Goal: Information Seeking & Learning: Find specific page/section

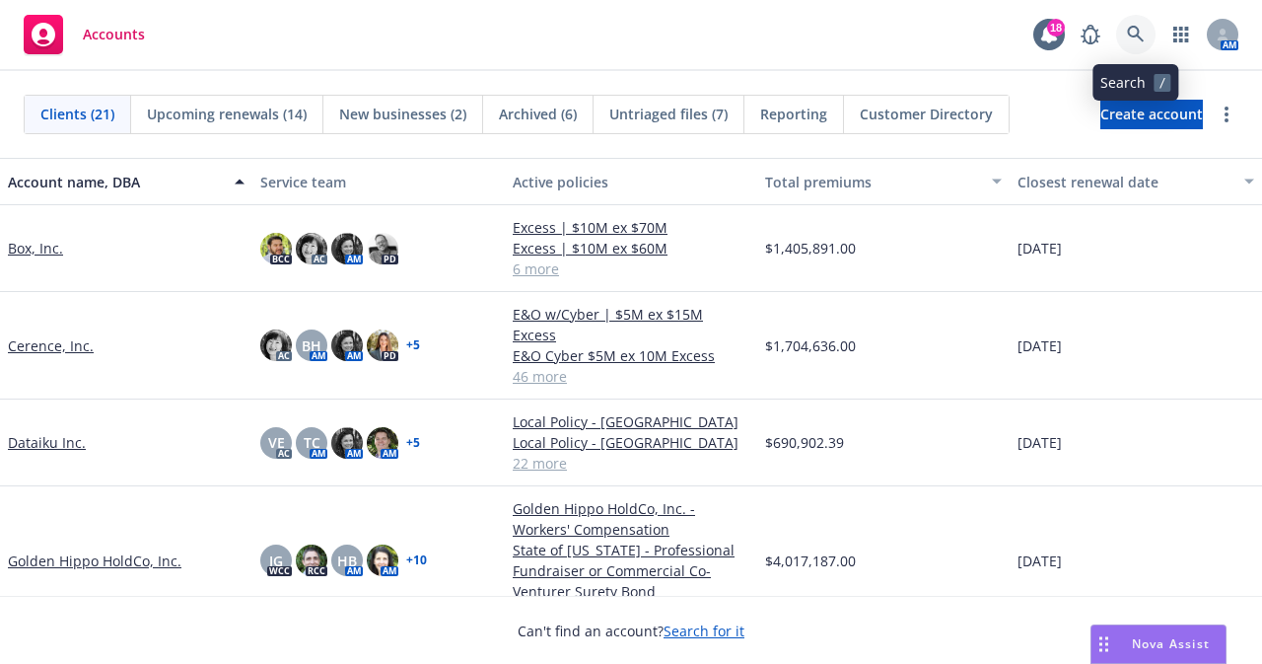
click at [1134, 34] on icon at bounding box center [1136, 35] width 18 height 18
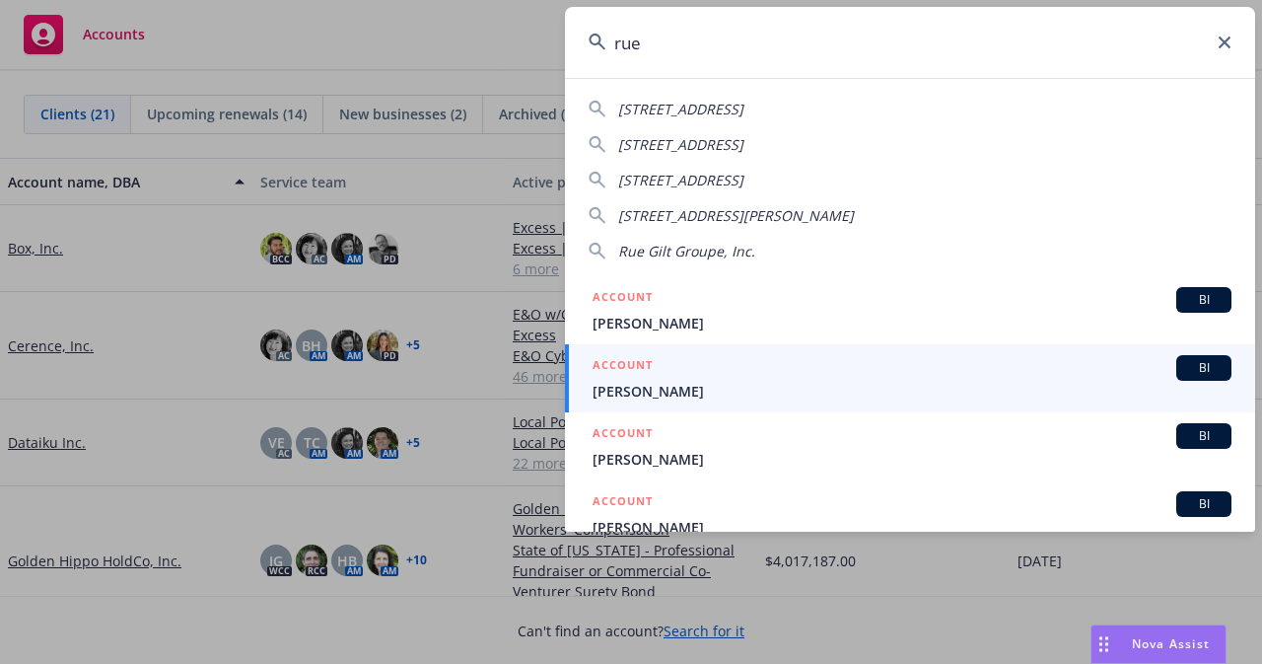
click at [1010, 257] on div "Rue Gilt Groupe, Inc." at bounding box center [910, 251] width 643 height 21
type input "Rue Gilt Groupe, Inc."
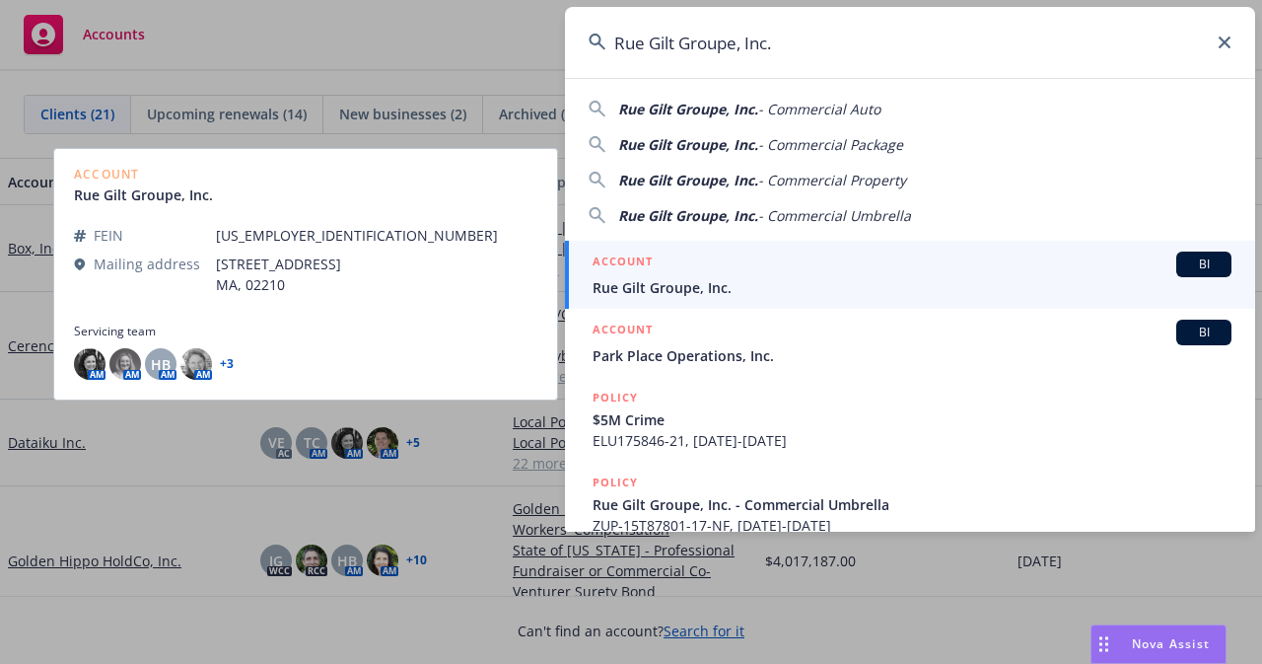
click at [885, 267] on div "ACCOUNT BI" at bounding box center [912, 264] width 639 height 26
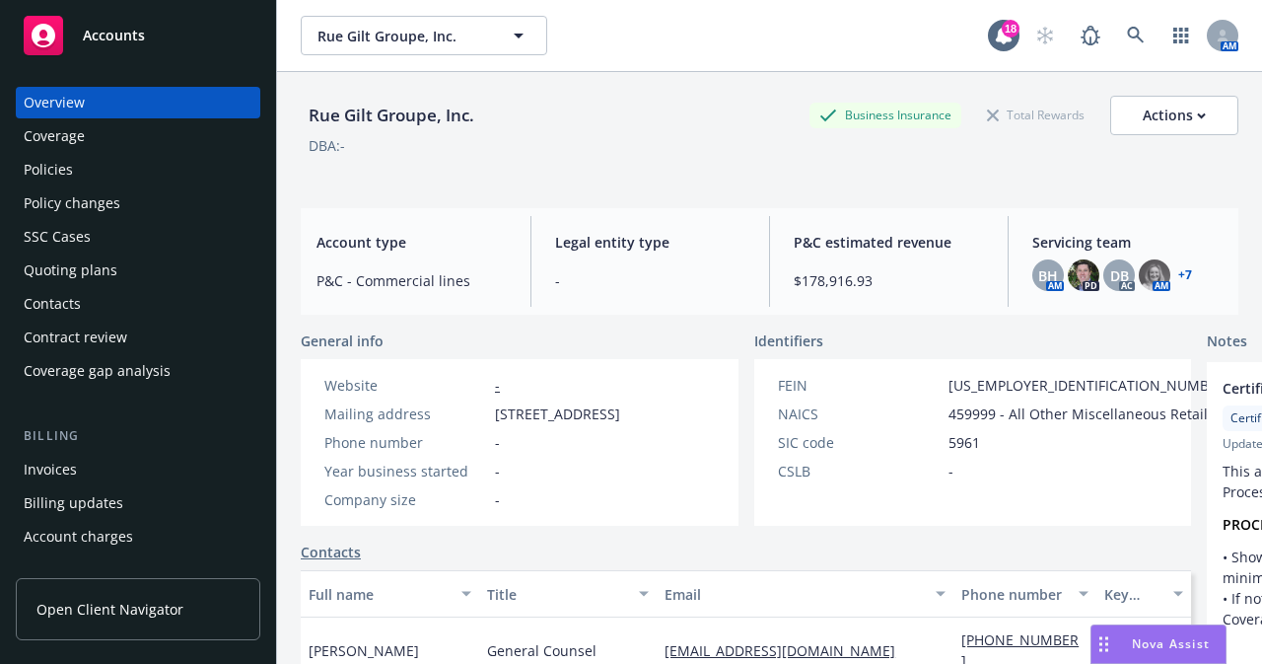
click at [67, 169] on div "Policies" at bounding box center [48, 170] width 49 height 32
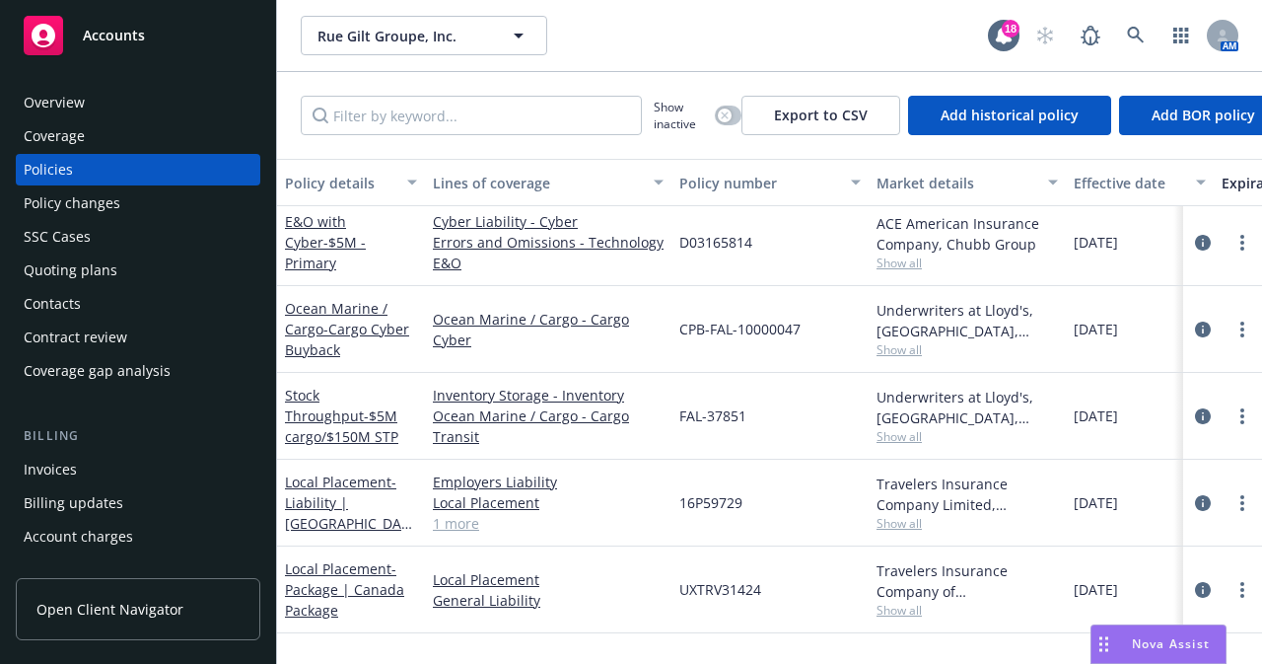
scroll to position [493, 0]
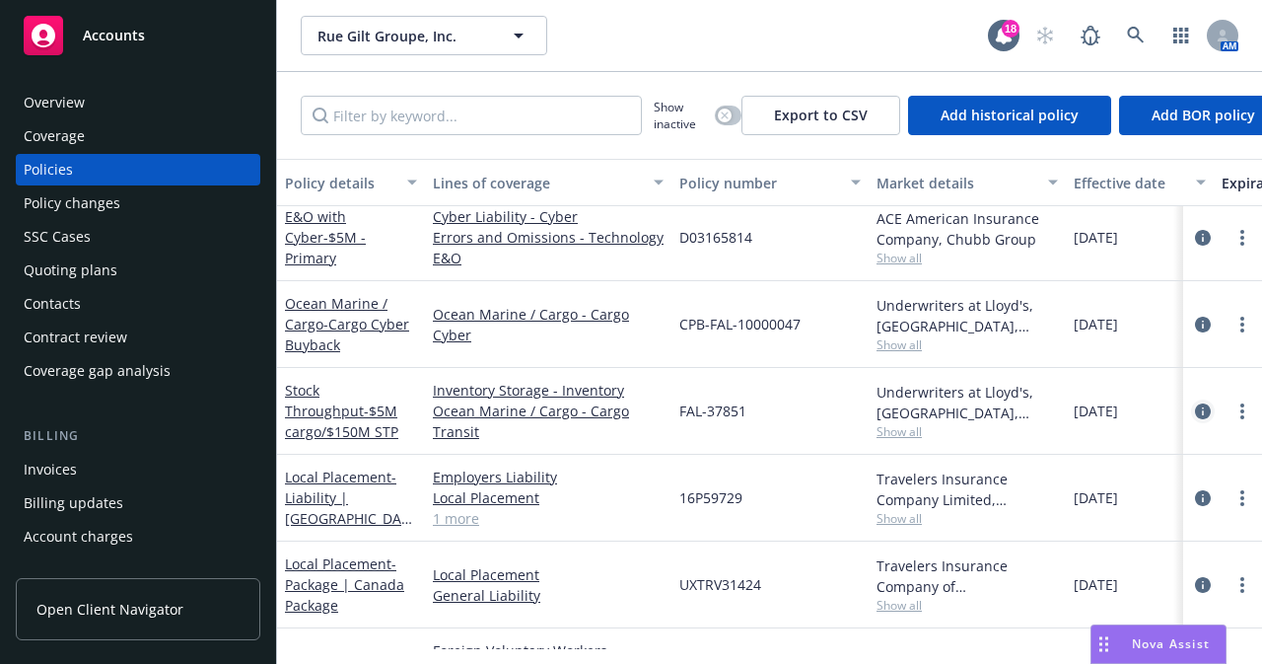
click at [1195, 410] on icon "circleInformation" at bounding box center [1203, 411] width 16 height 16
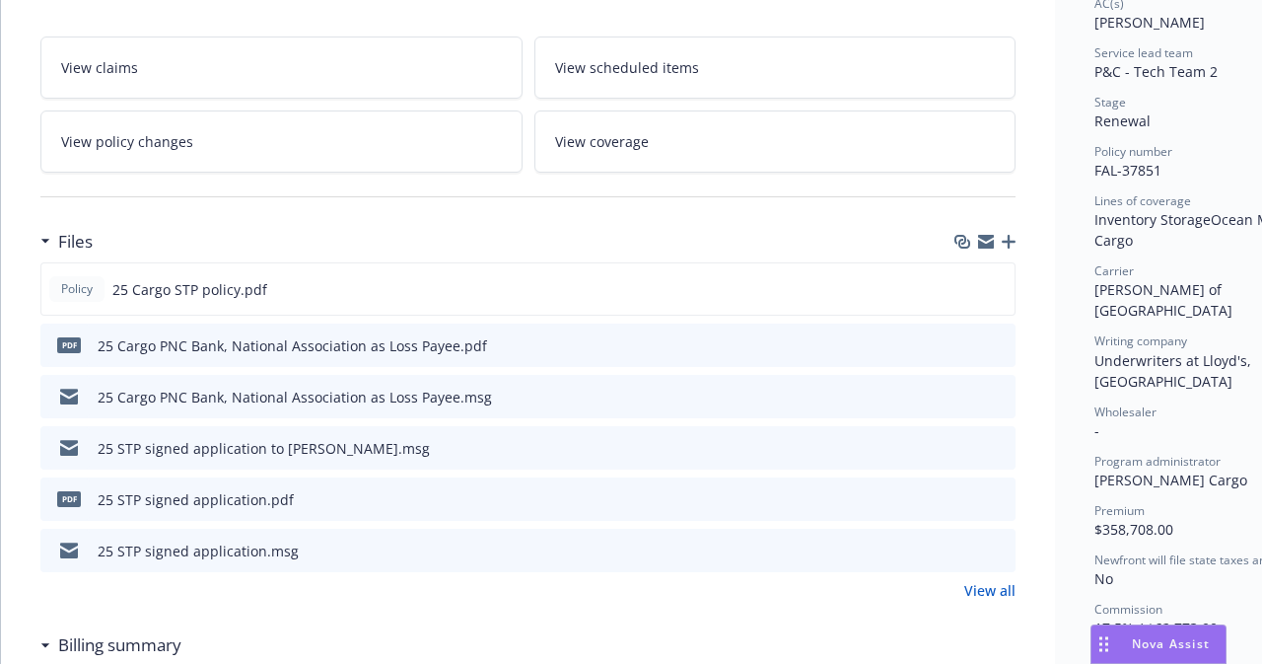
scroll to position [373, 0]
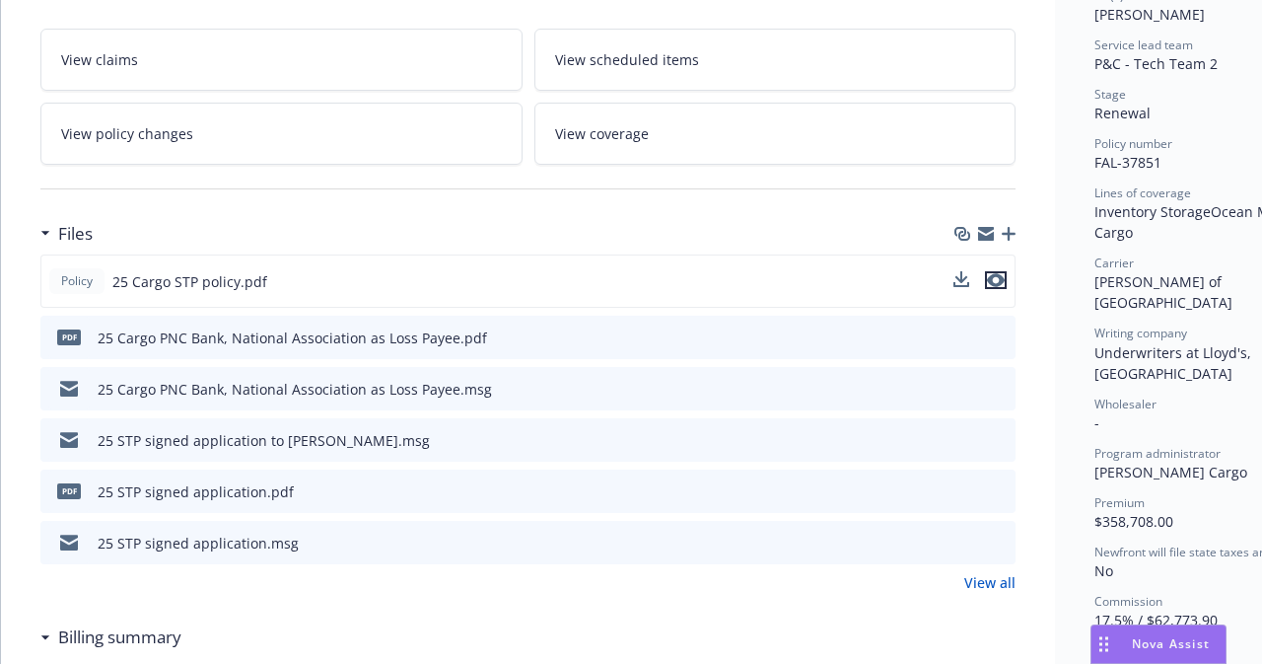
click at [995, 277] on icon "preview file" at bounding box center [996, 280] width 18 height 14
